Goal: Task Accomplishment & Management: Manage account settings

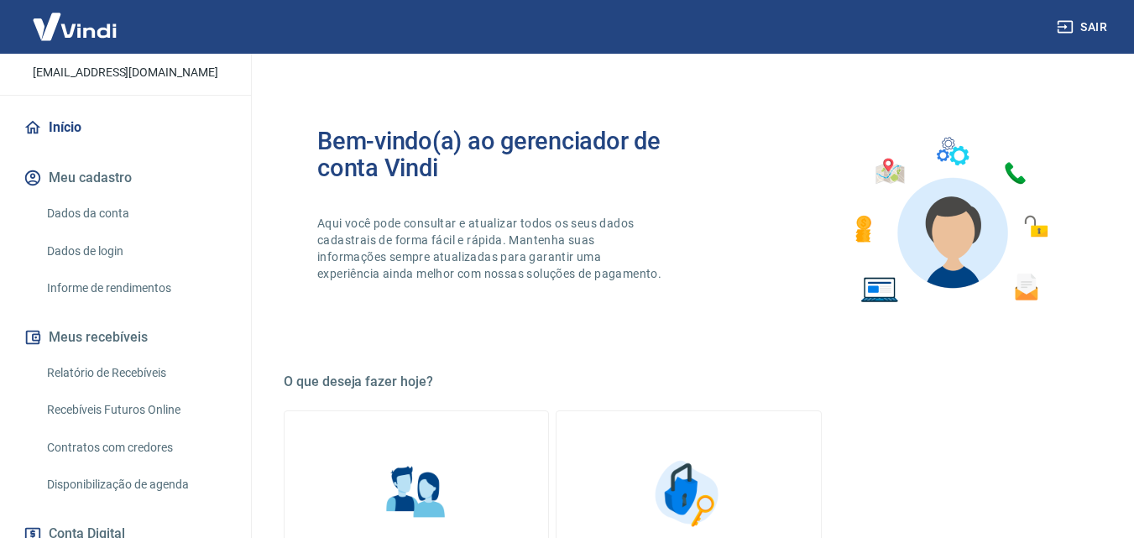
scroll to position [305, 0]
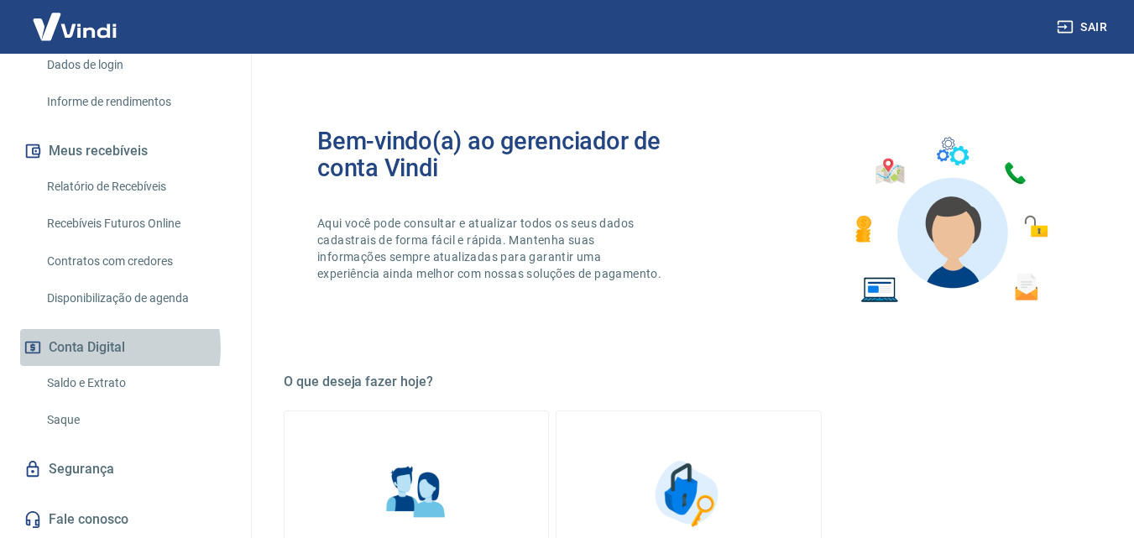
click at [107, 347] on button "Conta Digital" at bounding box center [125, 347] width 211 height 37
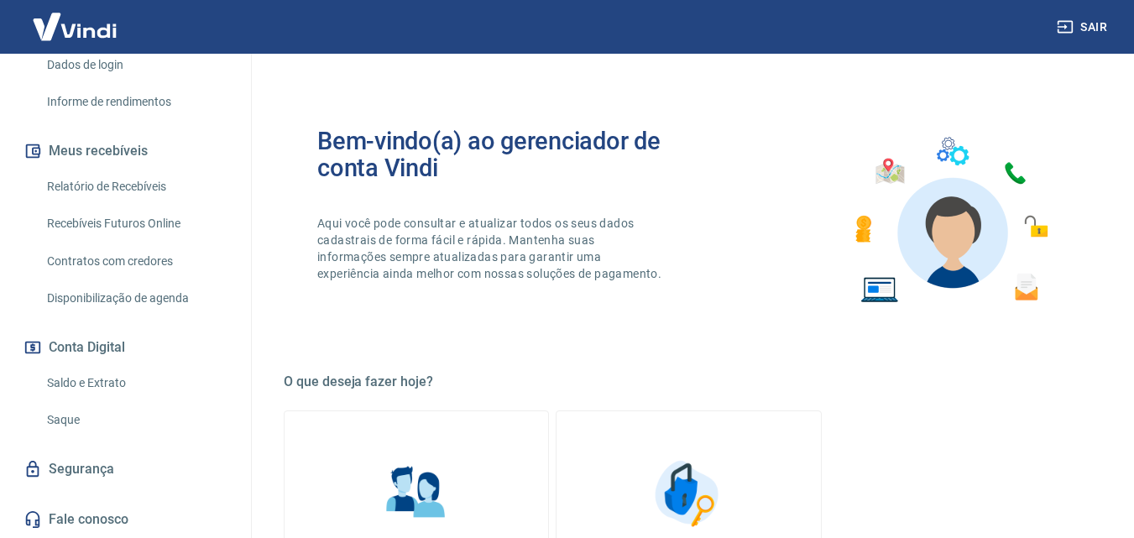
click at [109, 383] on link "Saldo e Extrato" at bounding box center [135, 383] width 191 height 34
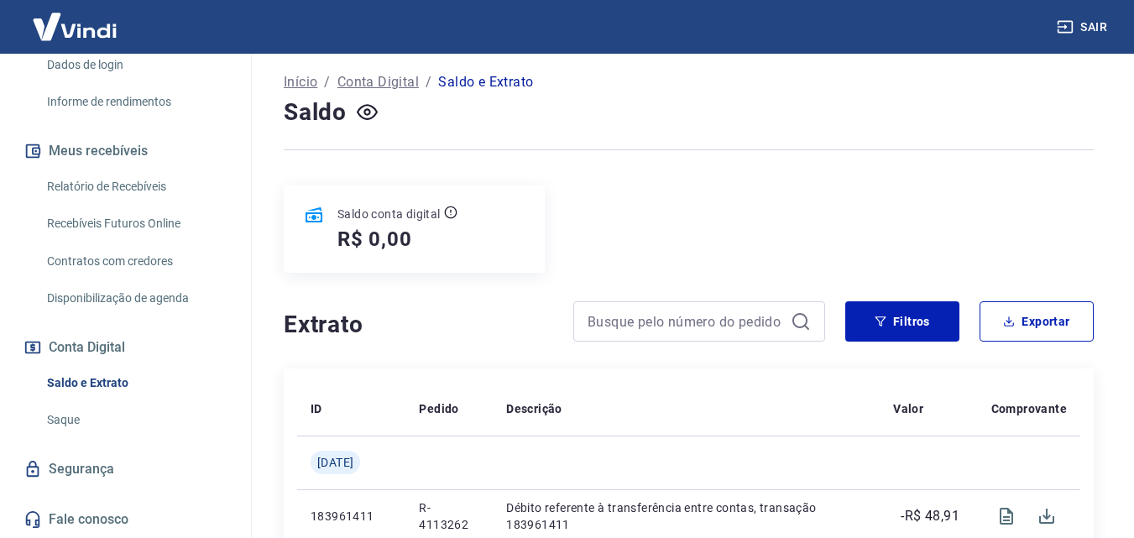
scroll to position [198, 0]
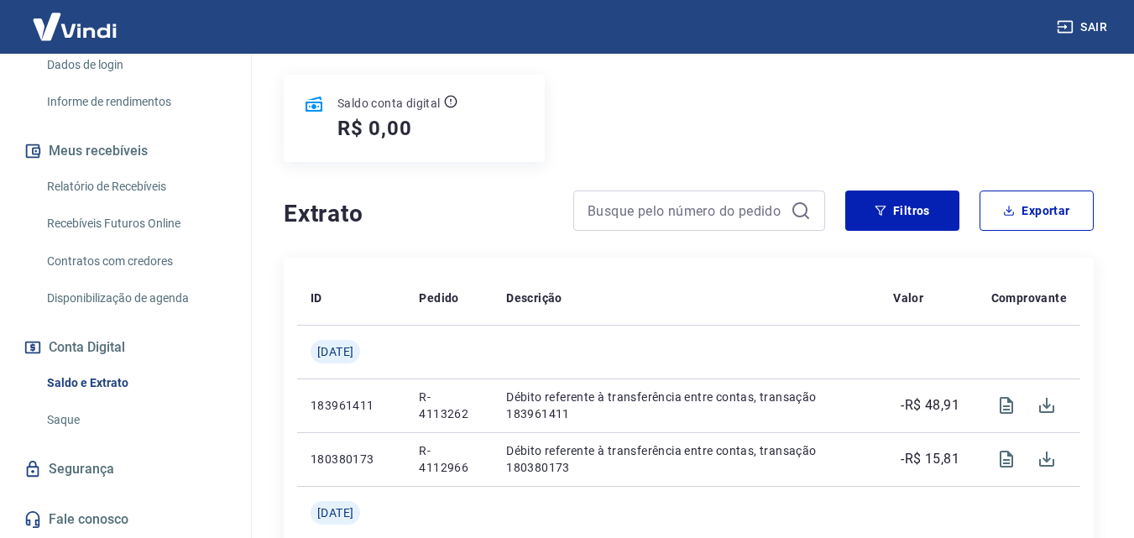
click at [69, 414] on link "Saque" at bounding box center [135, 420] width 191 height 34
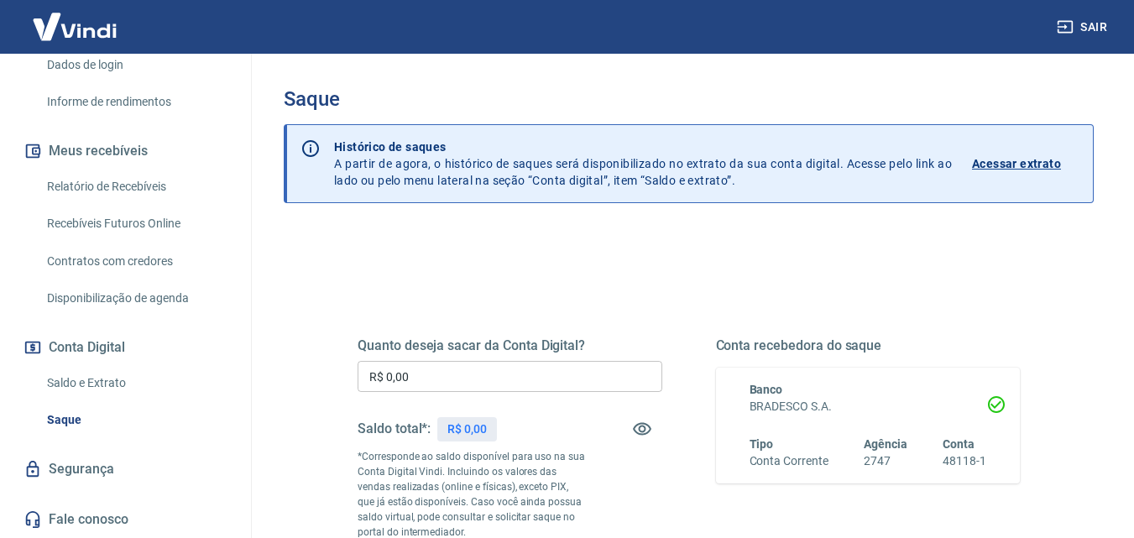
click at [86, 381] on link "Saldo e Extrato" at bounding box center [135, 383] width 191 height 34
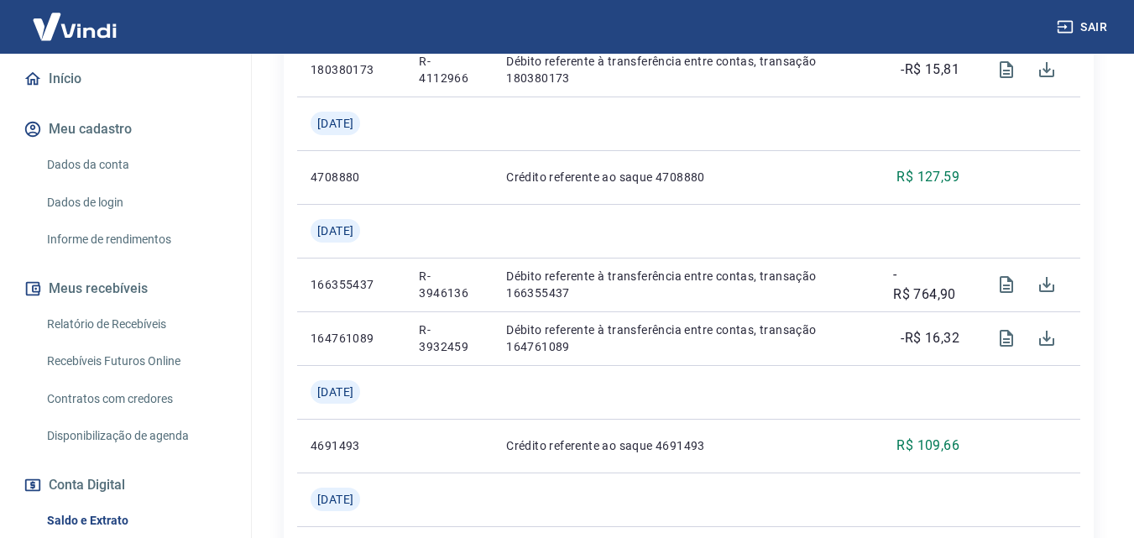
scroll to position [305, 0]
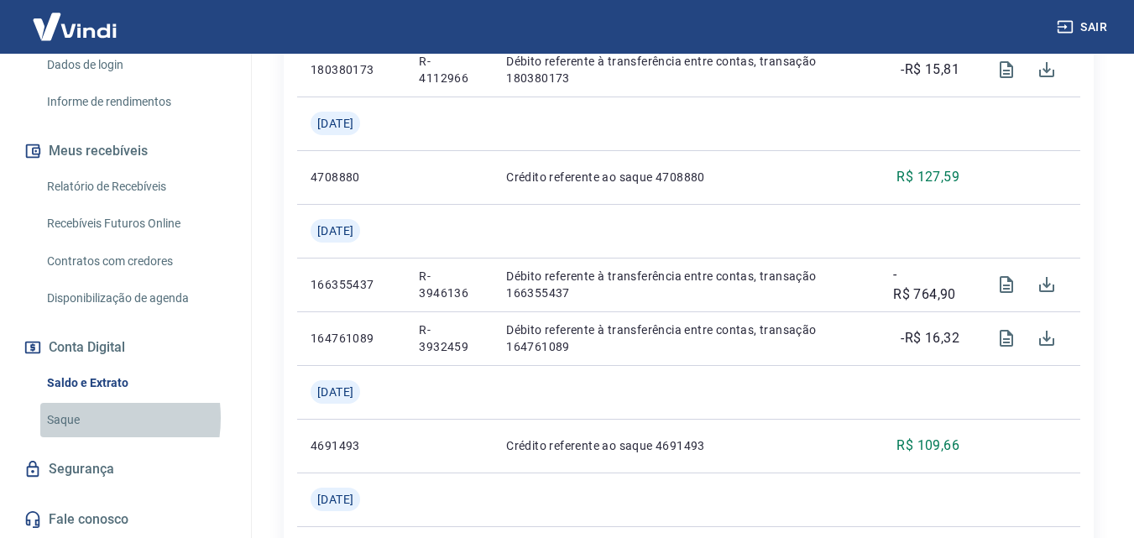
click at [78, 418] on link "Saque" at bounding box center [135, 420] width 191 height 34
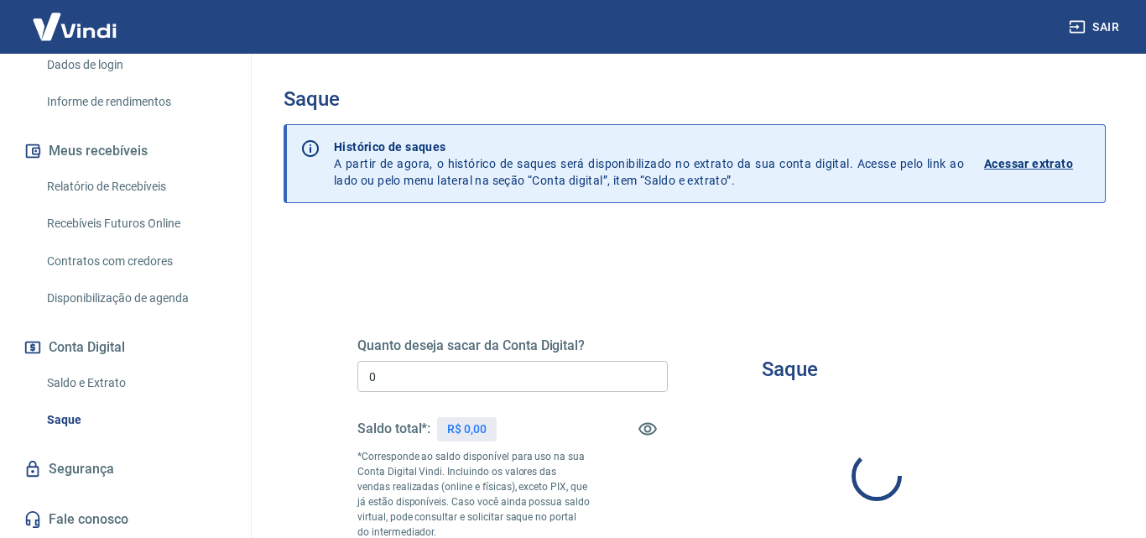
type input "R$ 0,00"
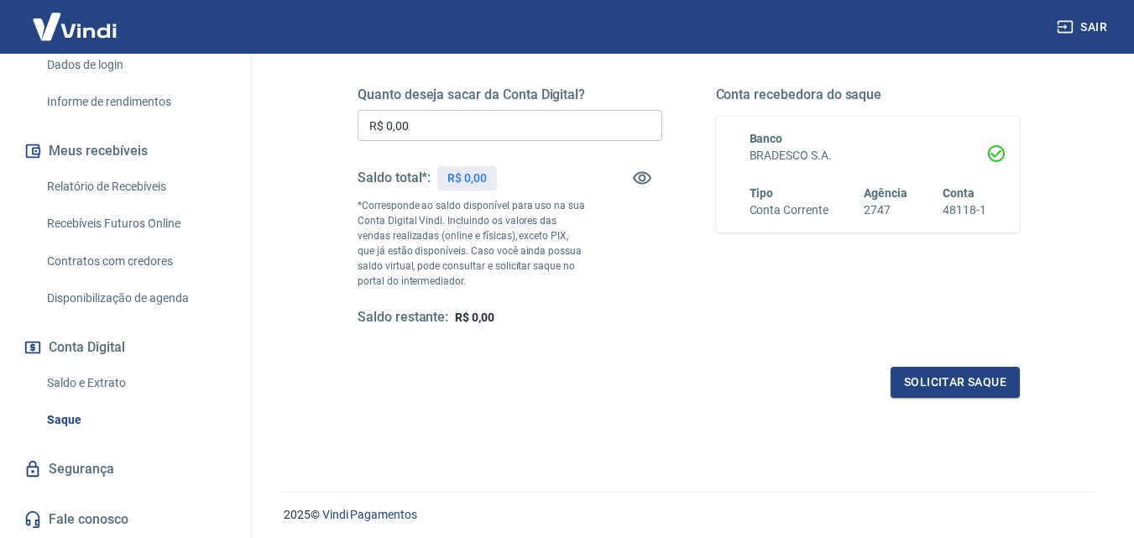
scroll to position [252, 0]
